Goal: Task Accomplishment & Management: Manage account settings

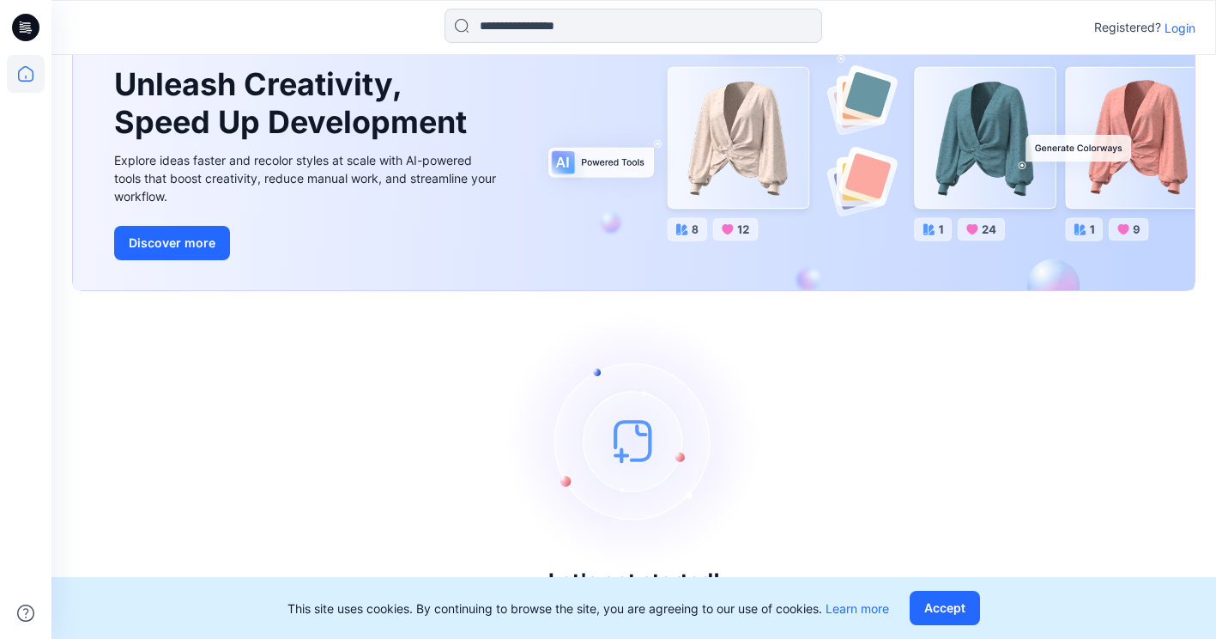
scroll to position [94, 0]
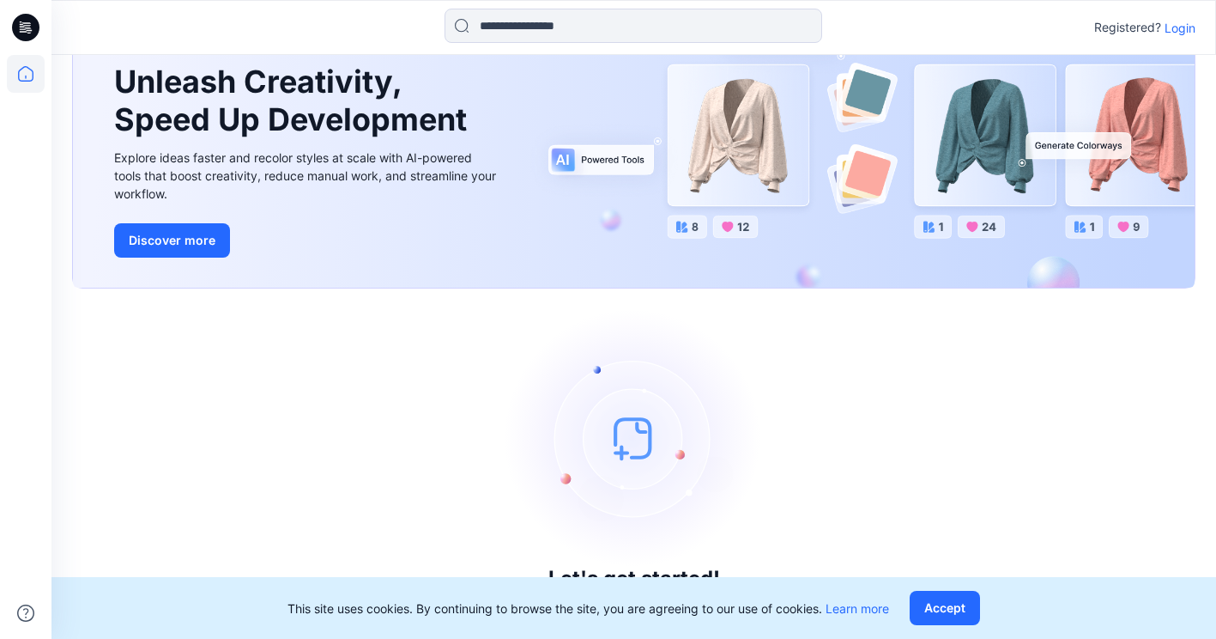
click at [1180, 25] on p "Login" at bounding box center [1180, 28] width 31 height 18
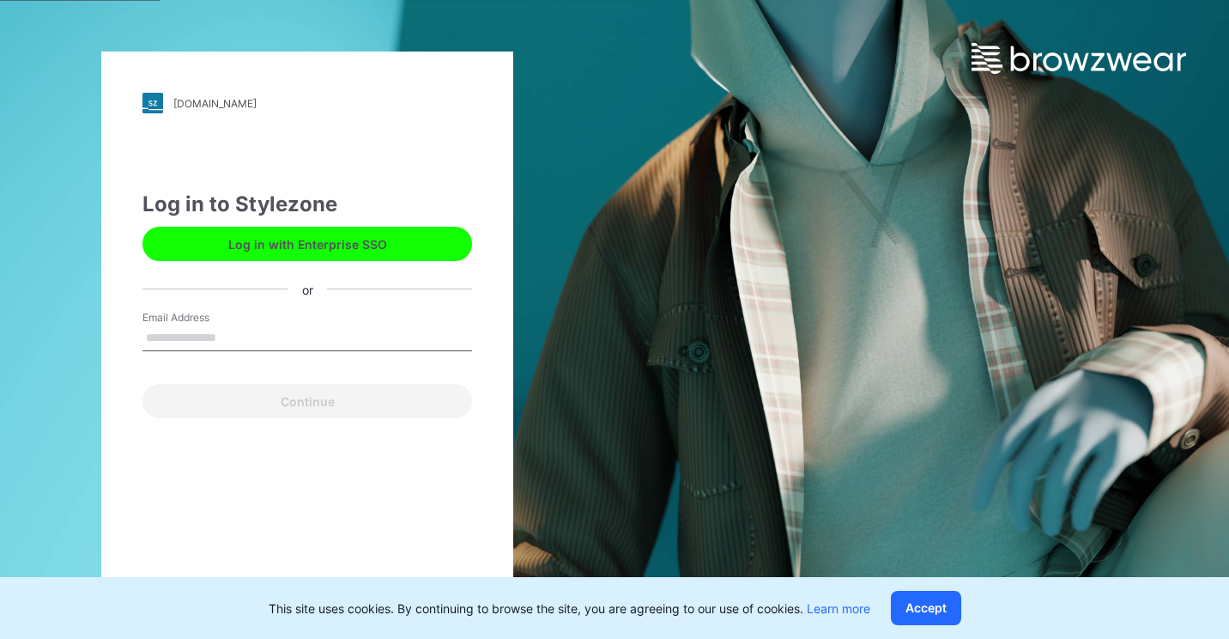
click at [264, 336] on input "Email Address" at bounding box center [308, 338] width 330 height 26
type input "**********"
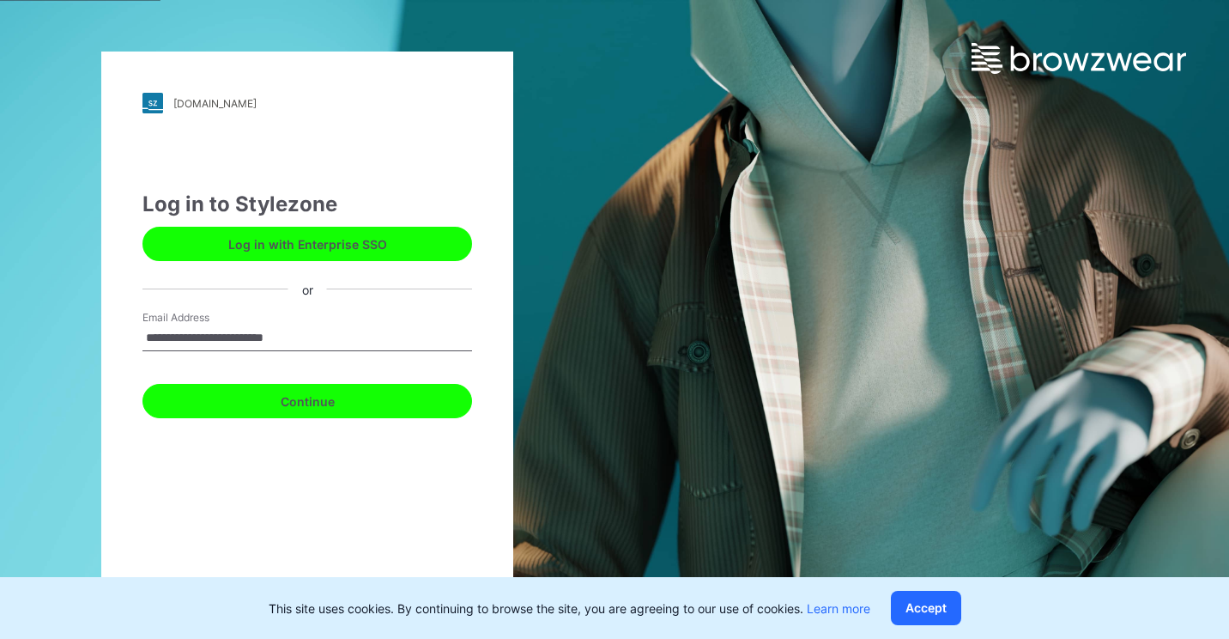
click at [258, 408] on button "Continue" at bounding box center [308, 401] width 330 height 34
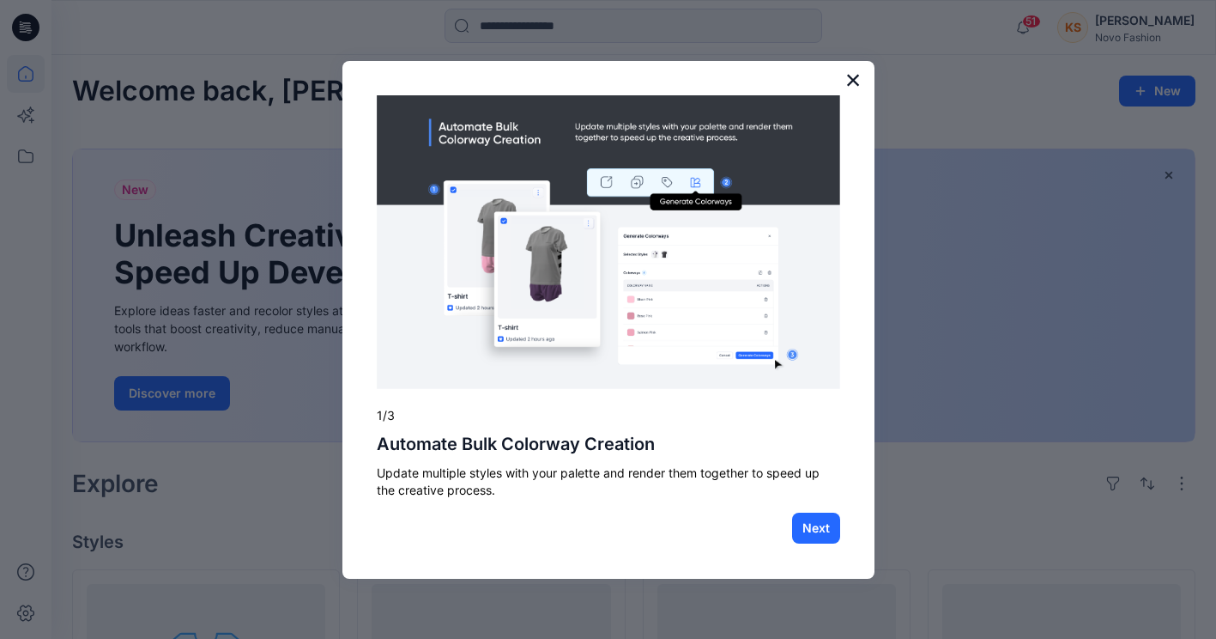
click at [858, 75] on button "×" at bounding box center [854, 79] width 16 height 27
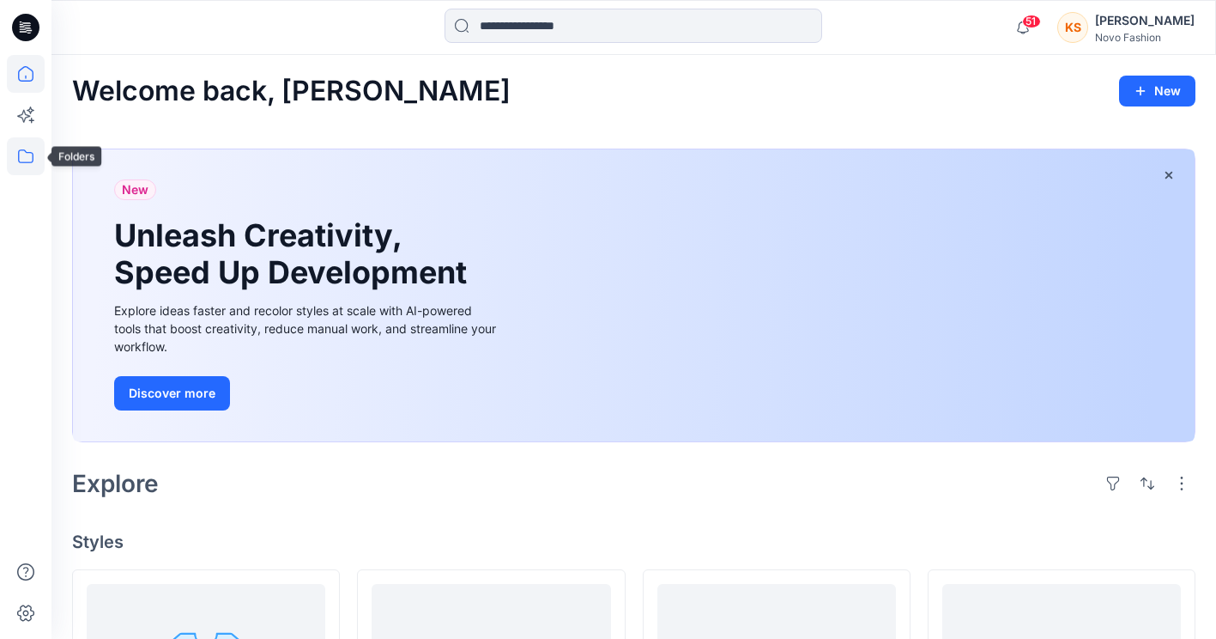
click at [23, 157] on icon at bounding box center [26, 156] width 38 height 38
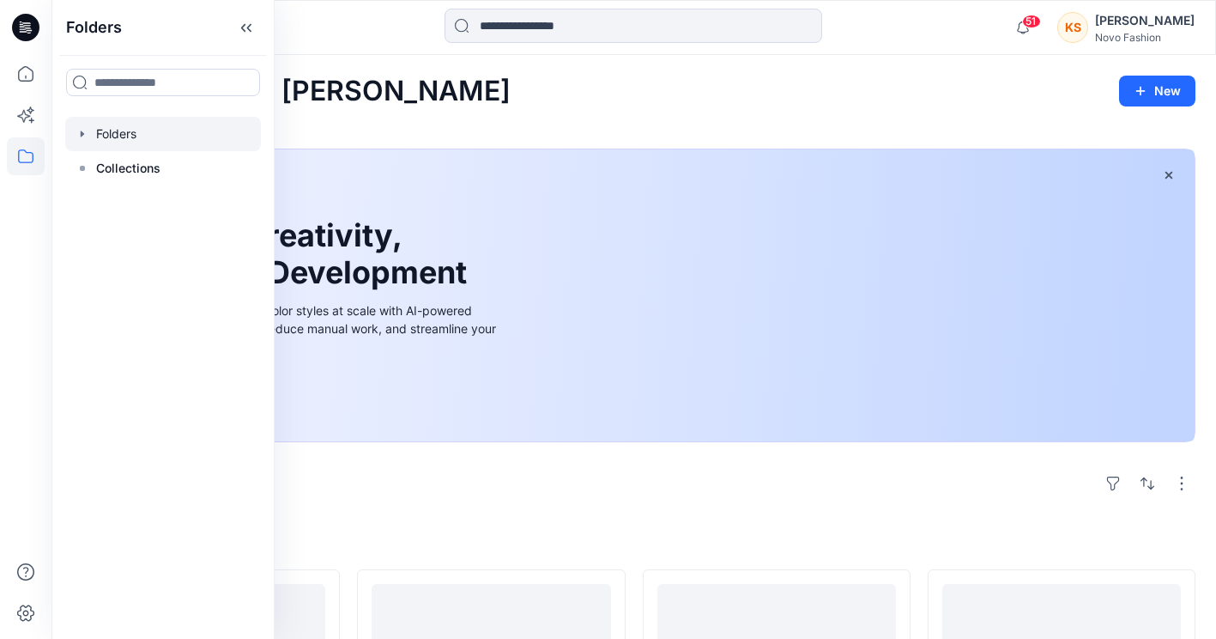
click at [124, 137] on div at bounding box center [163, 134] width 196 height 34
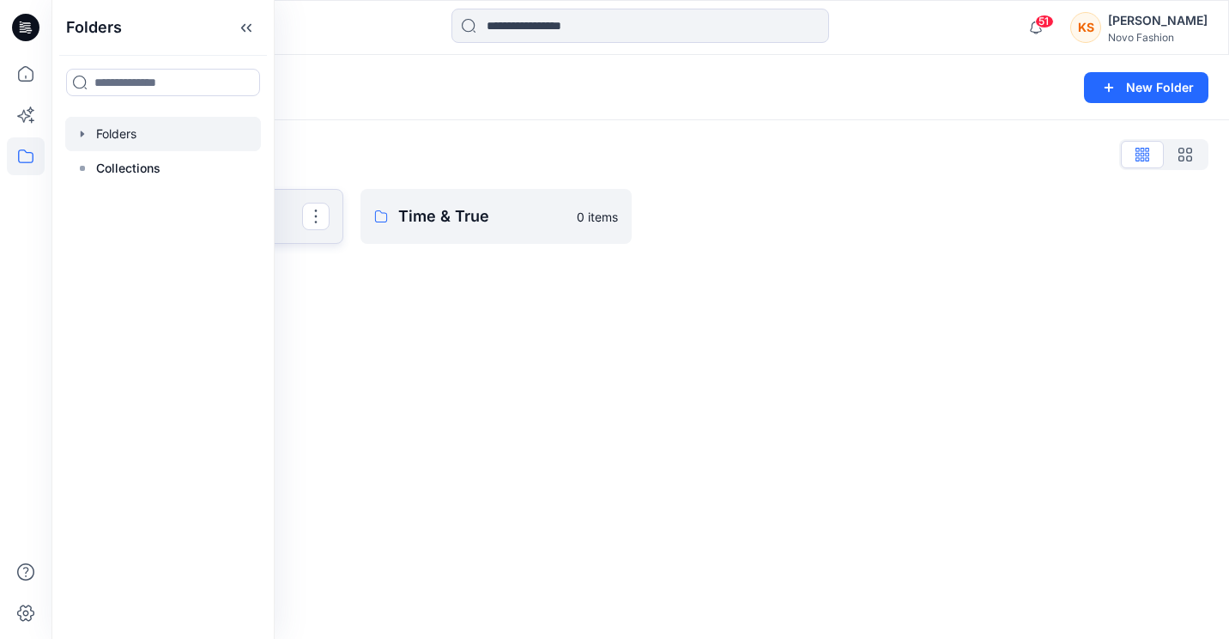
click at [283, 238] on link "NoBo" at bounding box center [207, 216] width 271 height 55
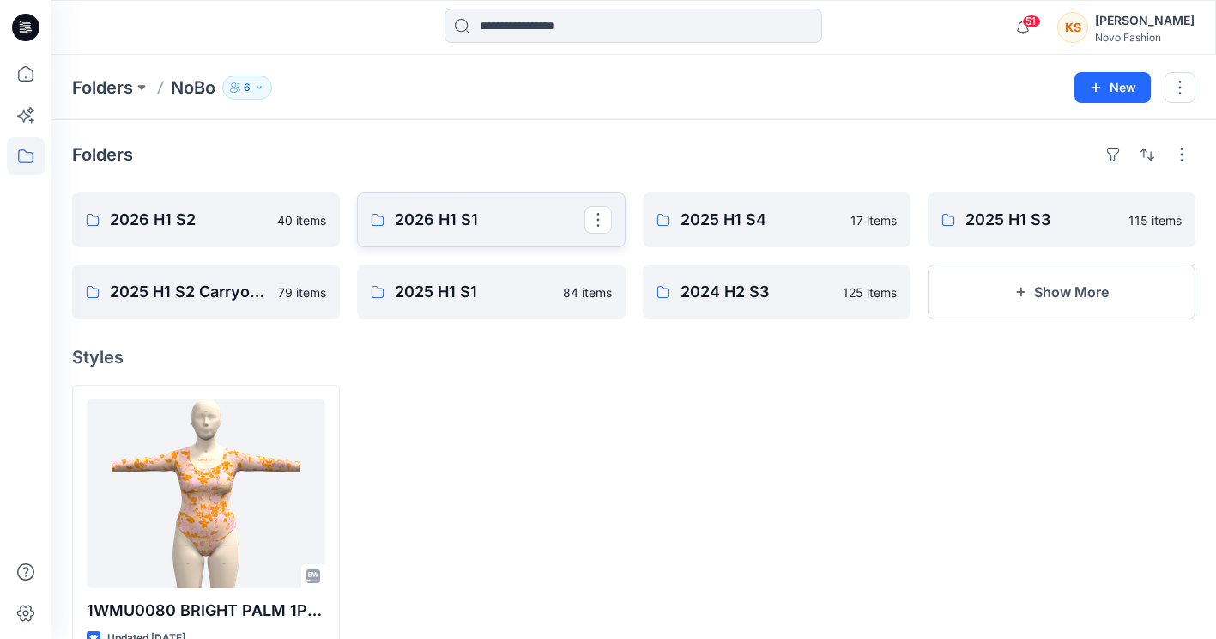
click at [458, 214] on p "2026 H1 S1" at bounding box center [489, 220] width 189 height 24
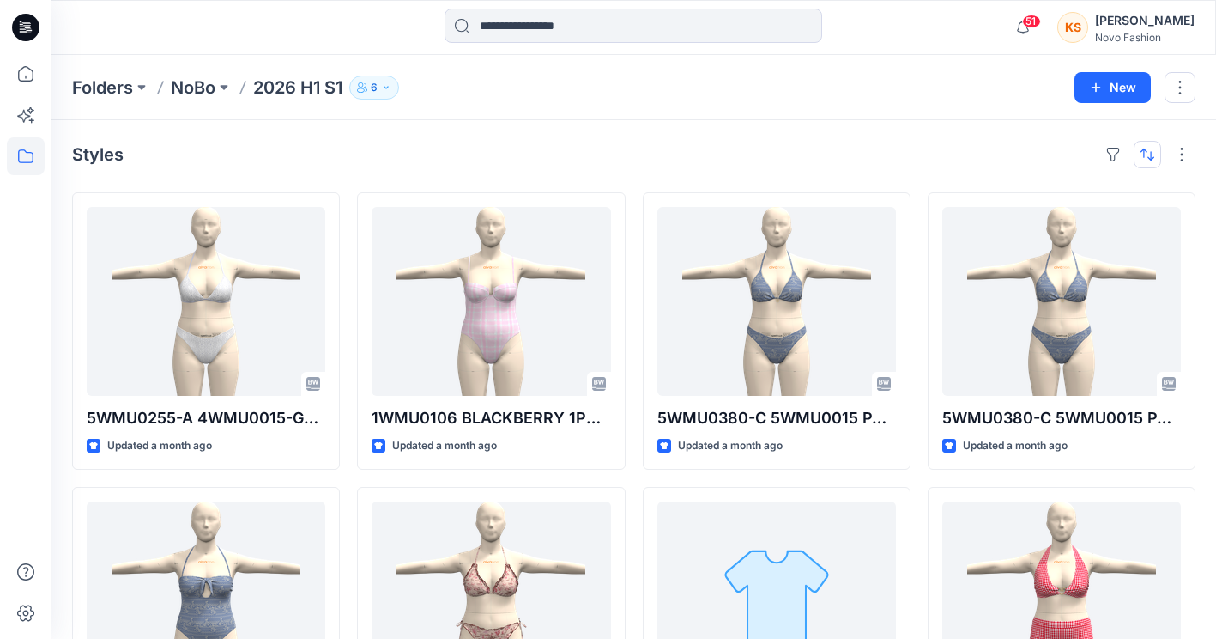
click at [1152, 148] on button "button" at bounding box center [1147, 154] width 27 height 27
click at [1103, 193] on p "Last update" at bounding box center [1090, 198] width 108 height 18
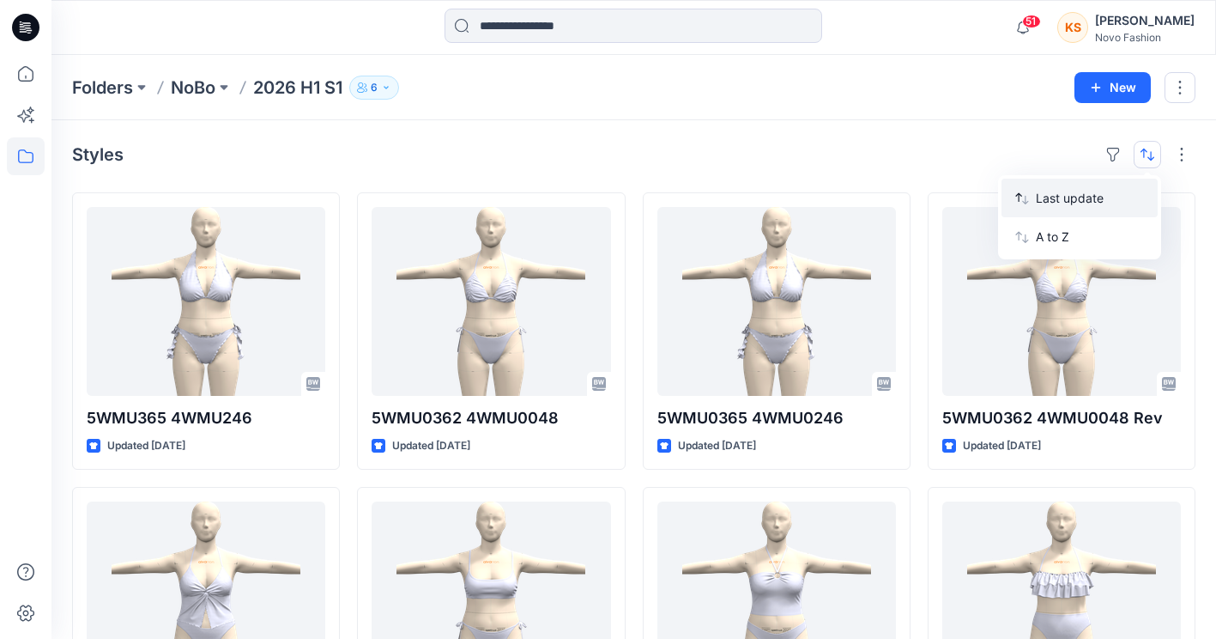
click at [1103, 193] on p "Last update" at bounding box center [1090, 198] width 108 height 18
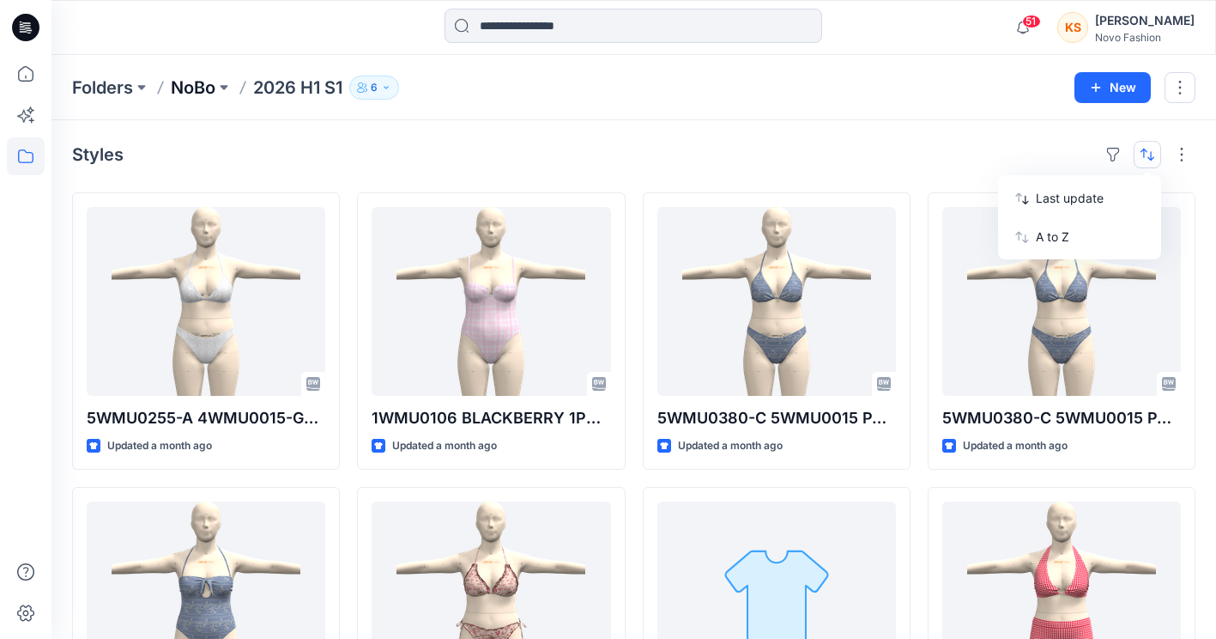
click at [205, 95] on p "NoBo" at bounding box center [193, 88] width 45 height 24
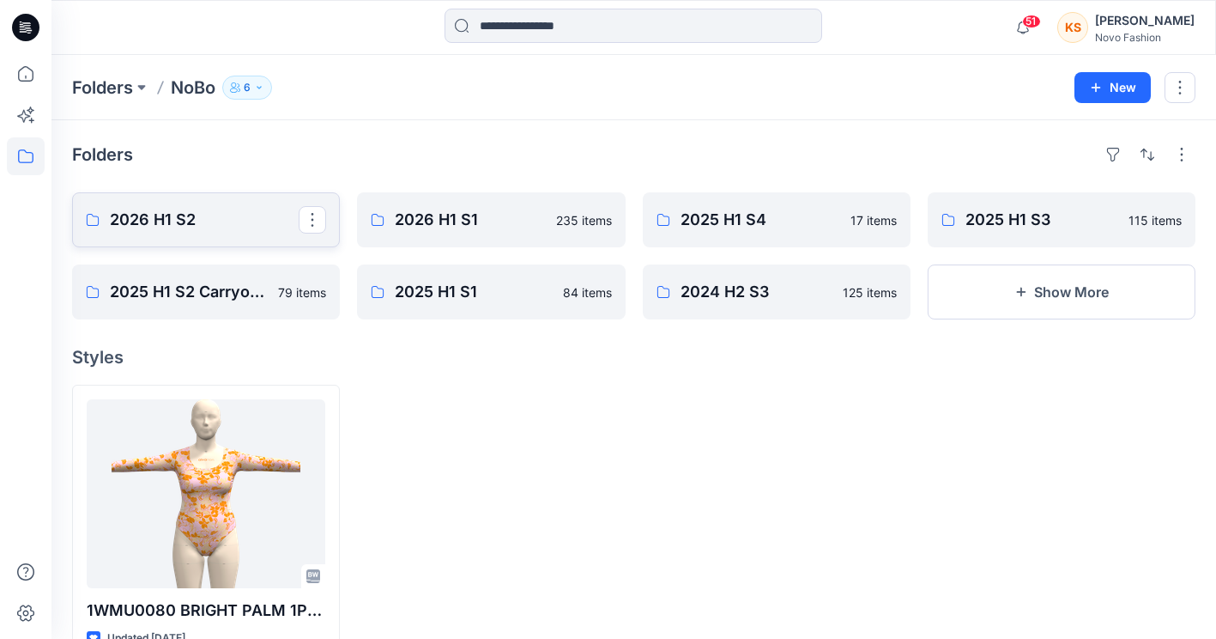
click at [211, 225] on p "2026 H1 S2" at bounding box center [204, 220] width 189 height 24
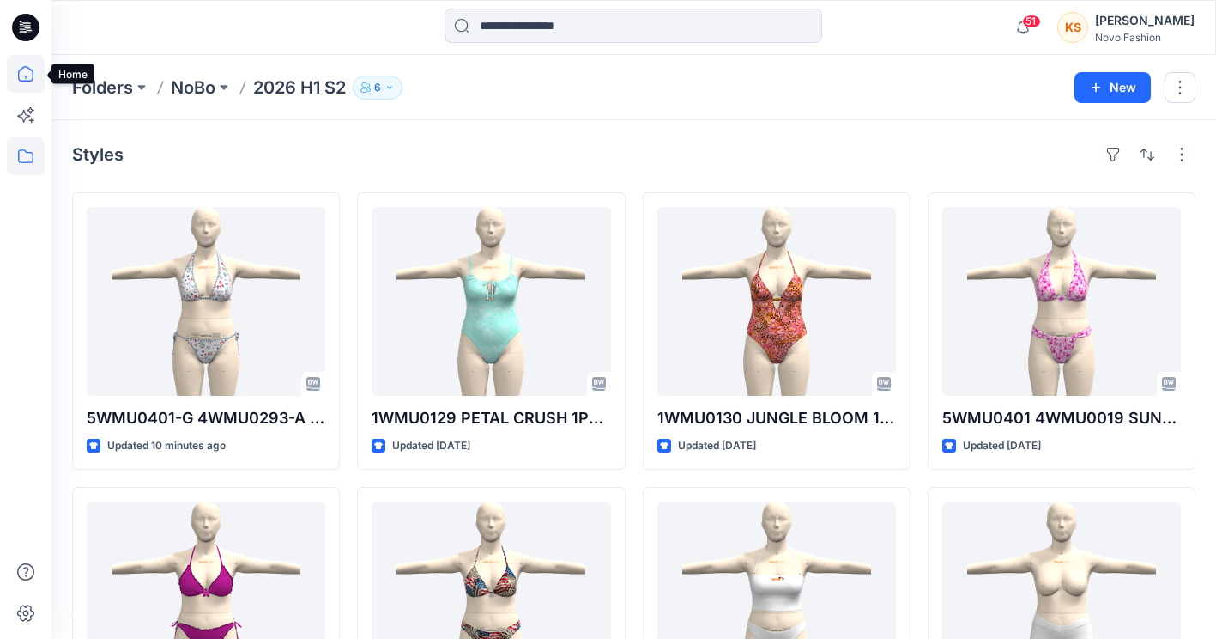
click at [21, 71] on icon at bounding box center [26, 74] width 38 height 38
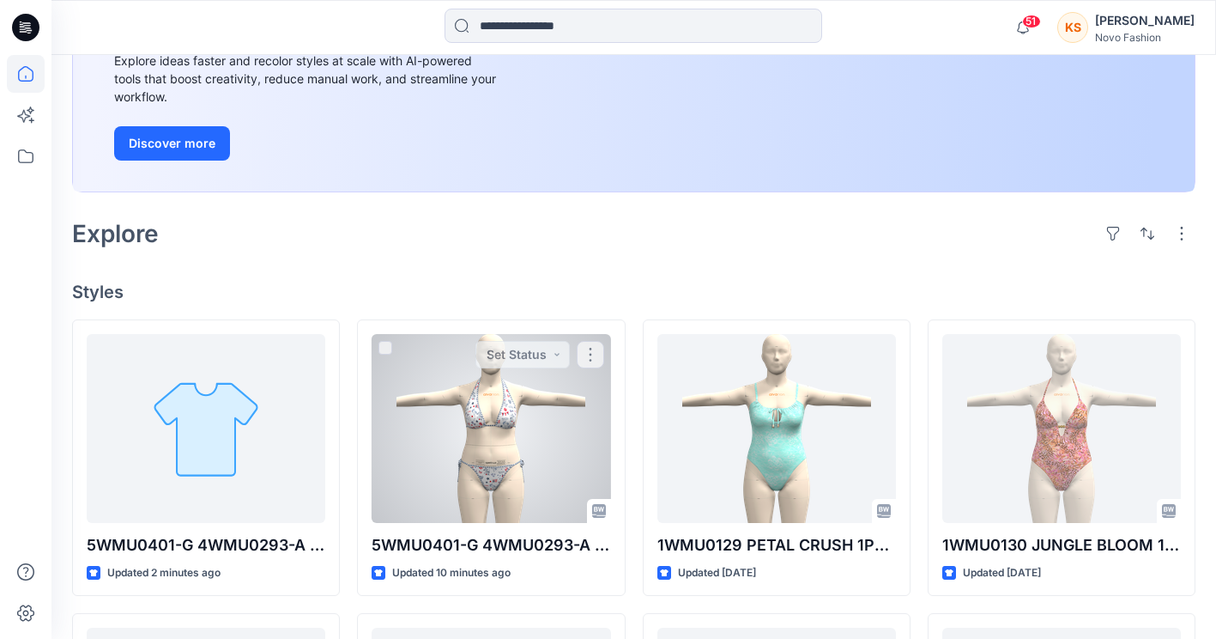
scroll to position [258, 0]
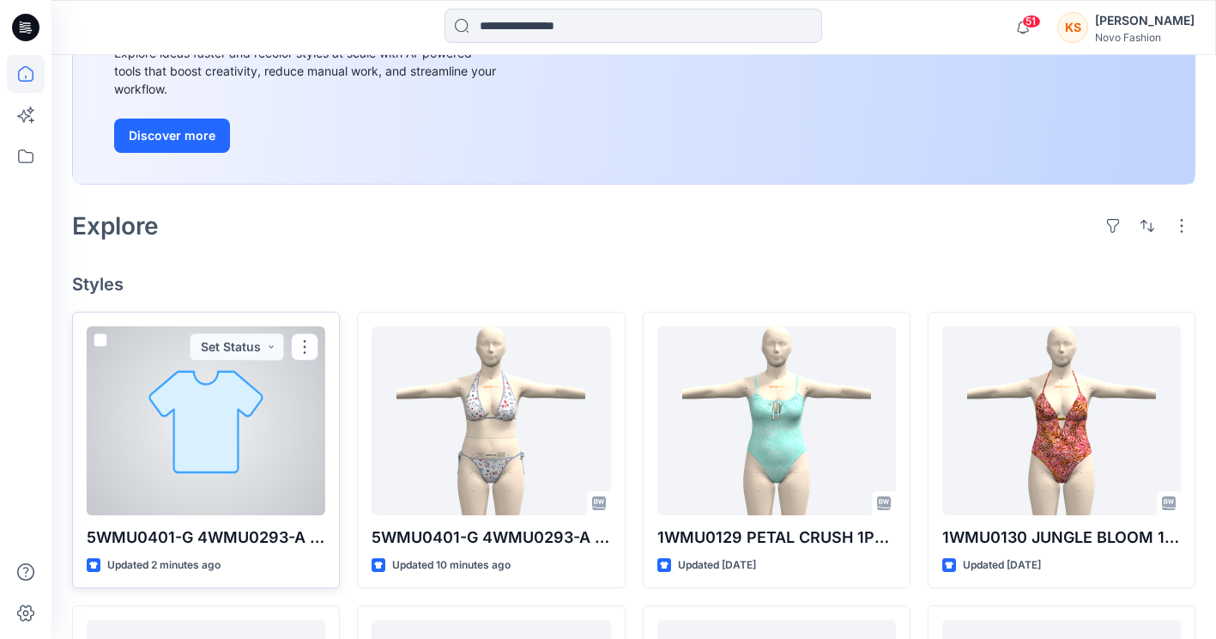
click at [179, 494] on div at bounding box center [206, 420] width 239 height 189
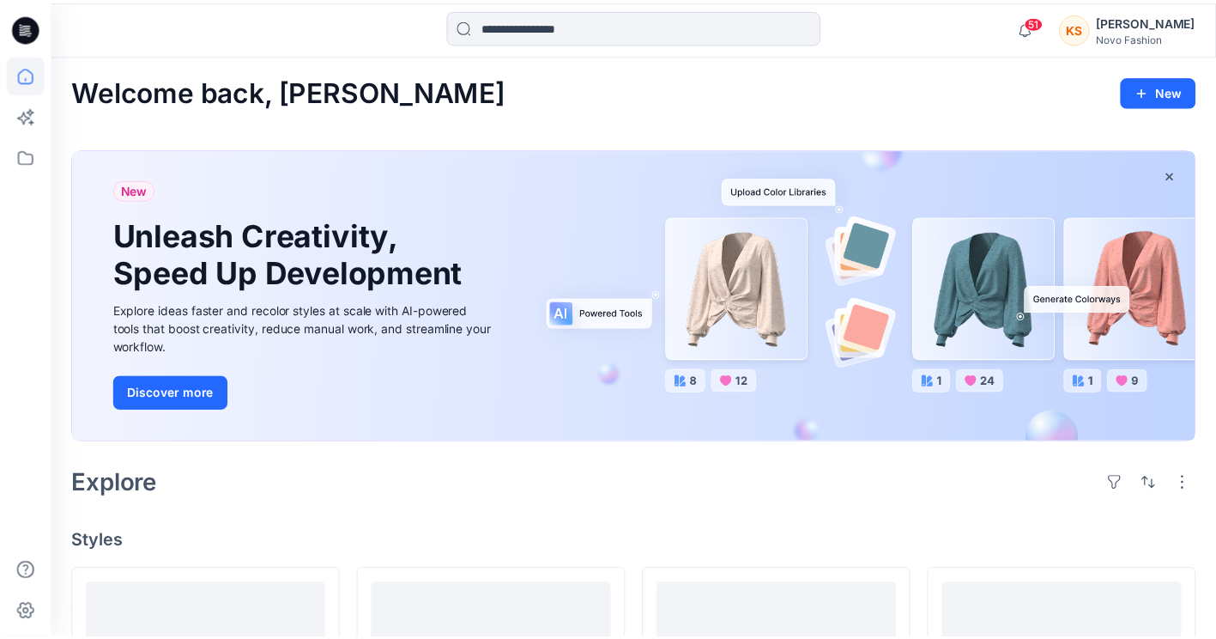
scroll to position [258, 0]
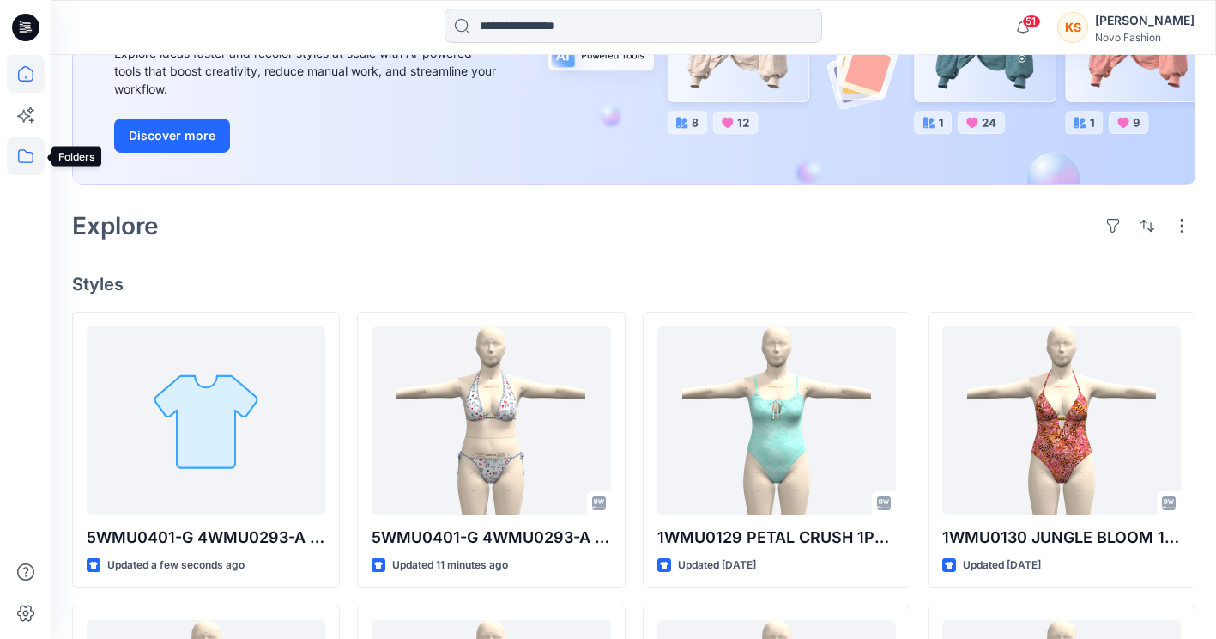
click at [21, 148] on icon at bounding box center [26, 156] width 38 height 38
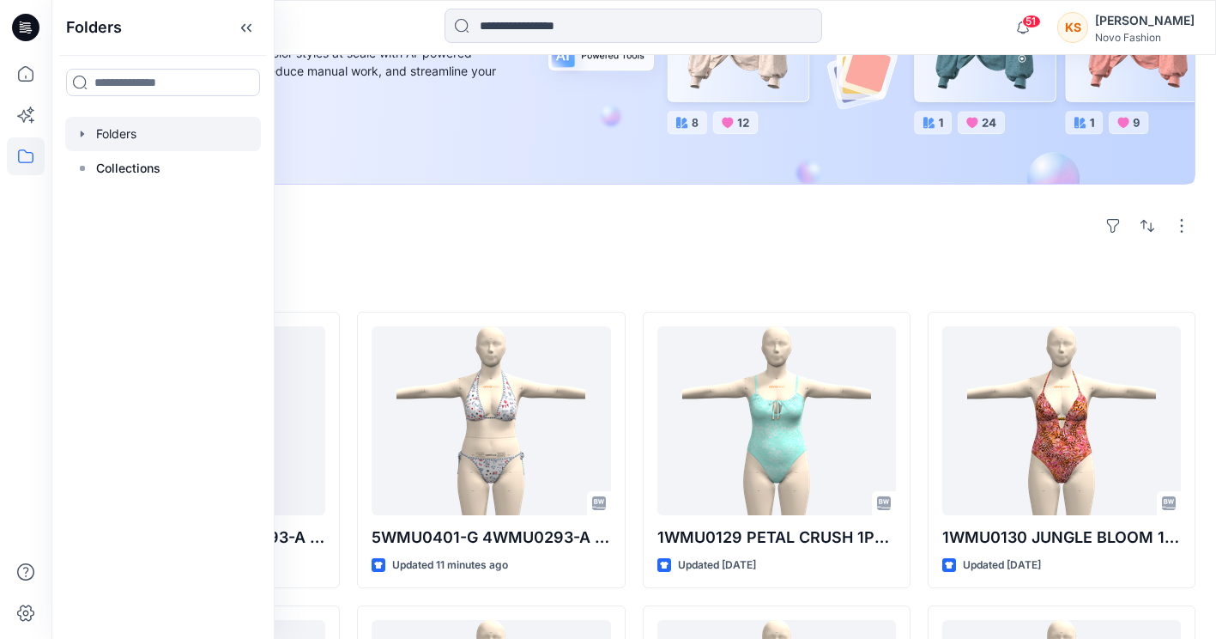
click at [126, 140] on div at bounding box center [163, 134] width 196 height 34
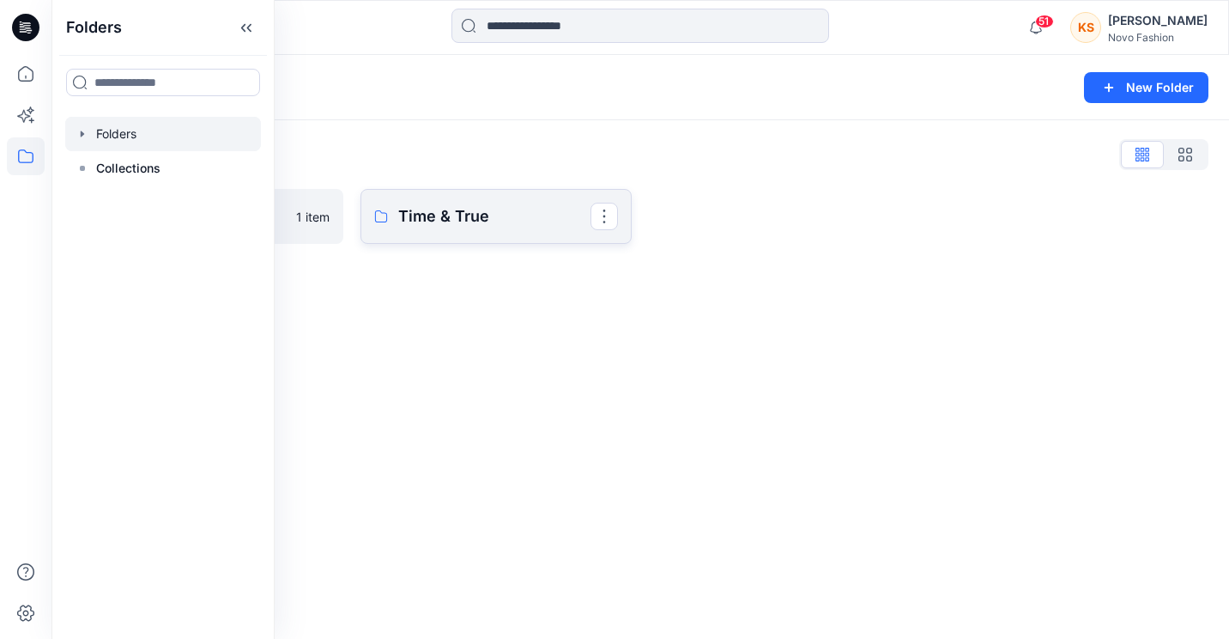
click at [406, 216] on p "Time & True" at bounding box center [494, 216] width 192 height 24
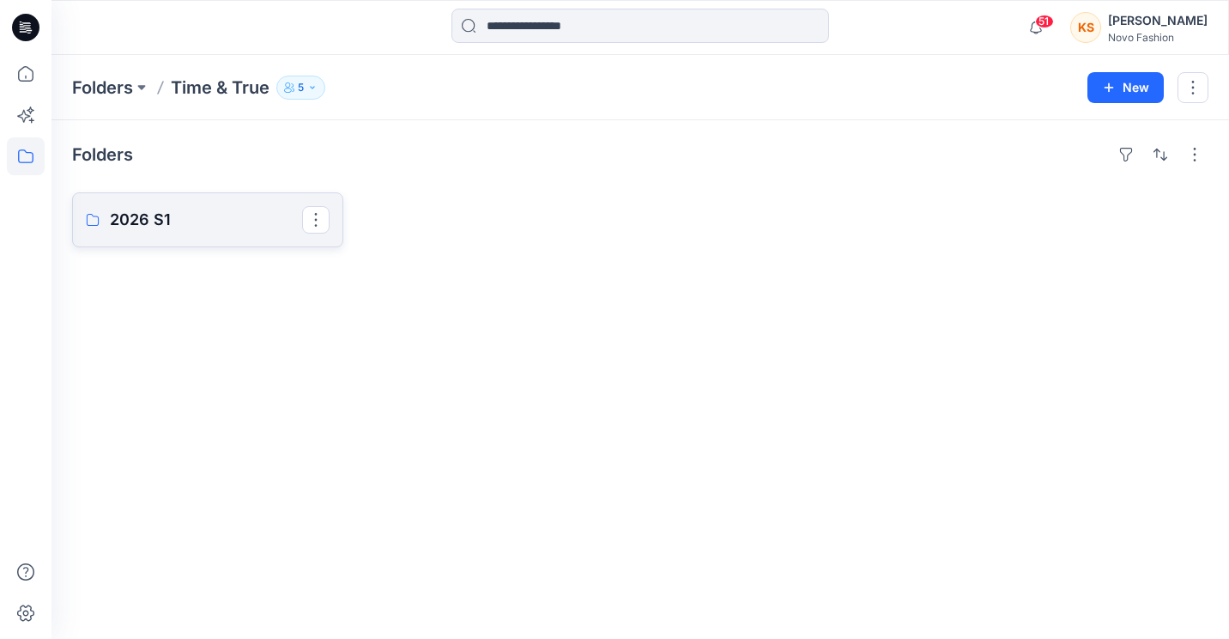
click at [207, 227] on p "2026 S1" at bounding box center [206, 220] width 192 height 24
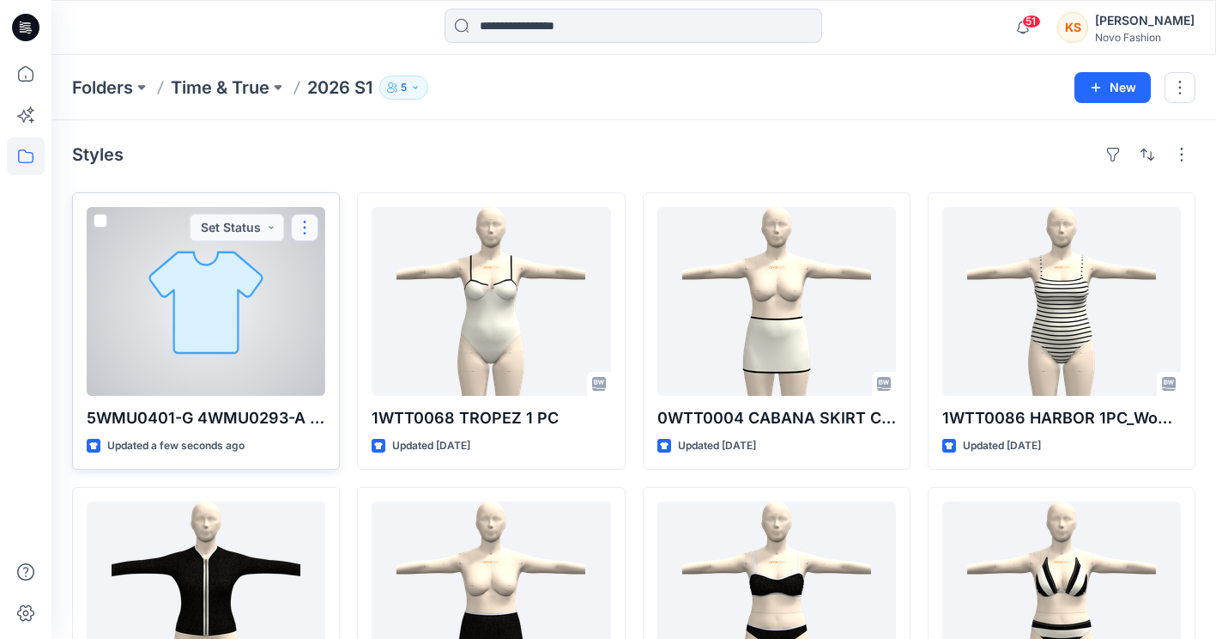
click at [306, 215] on button "button" at bounding box center [304, 227] width 27 height 27
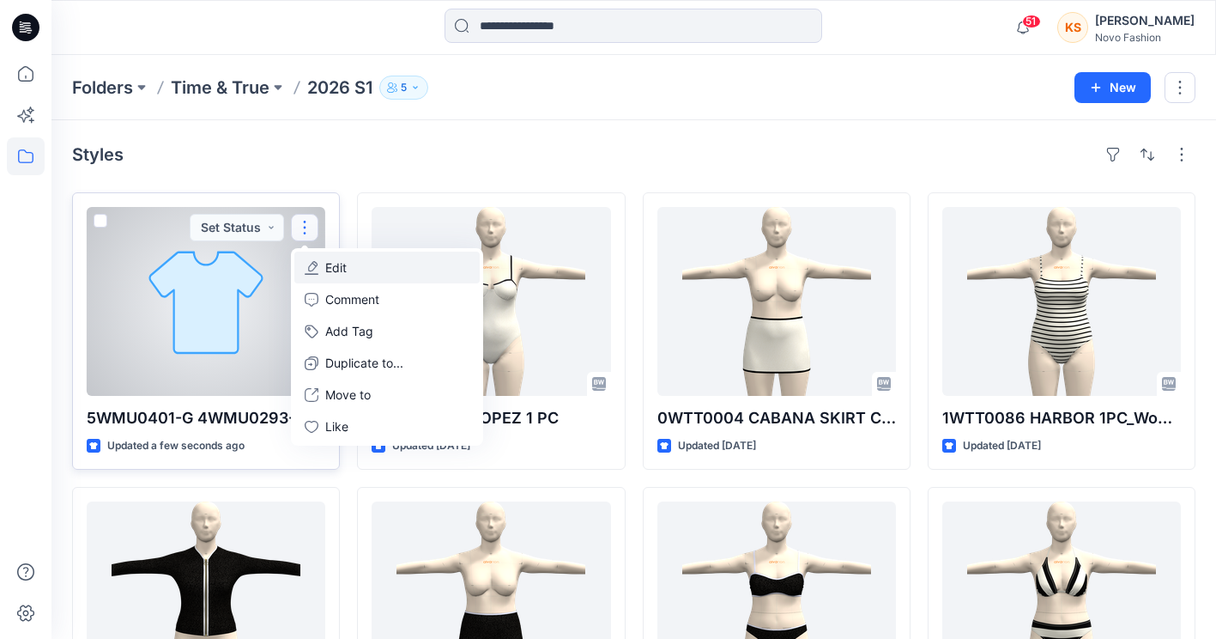
click at [353, 270] on button "Edit" at bounding box center [386, 268] width 185 height 32
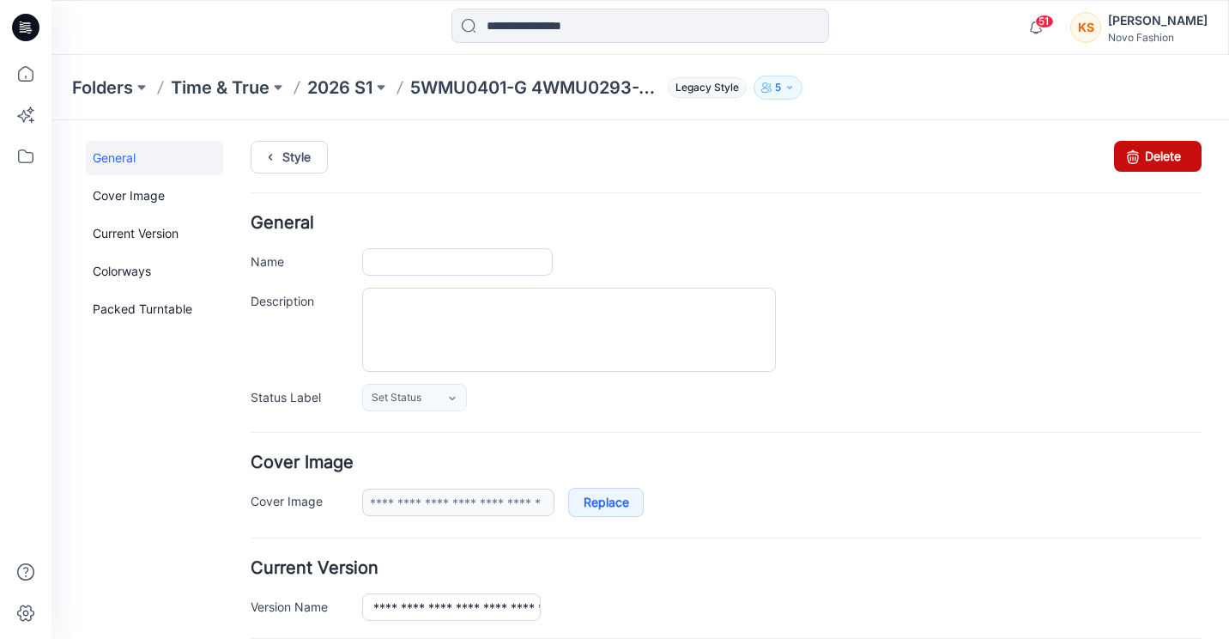
type input "**********"
click at [1143, 165] on link "Delete" at bounding box center [1158, 156] width 88 height 31
click at [1150, 164] on link "Delete" at bounding box center [1158, 156] width 88 height 31
